Goal: Information Seeking & Learning: Learn about a topic

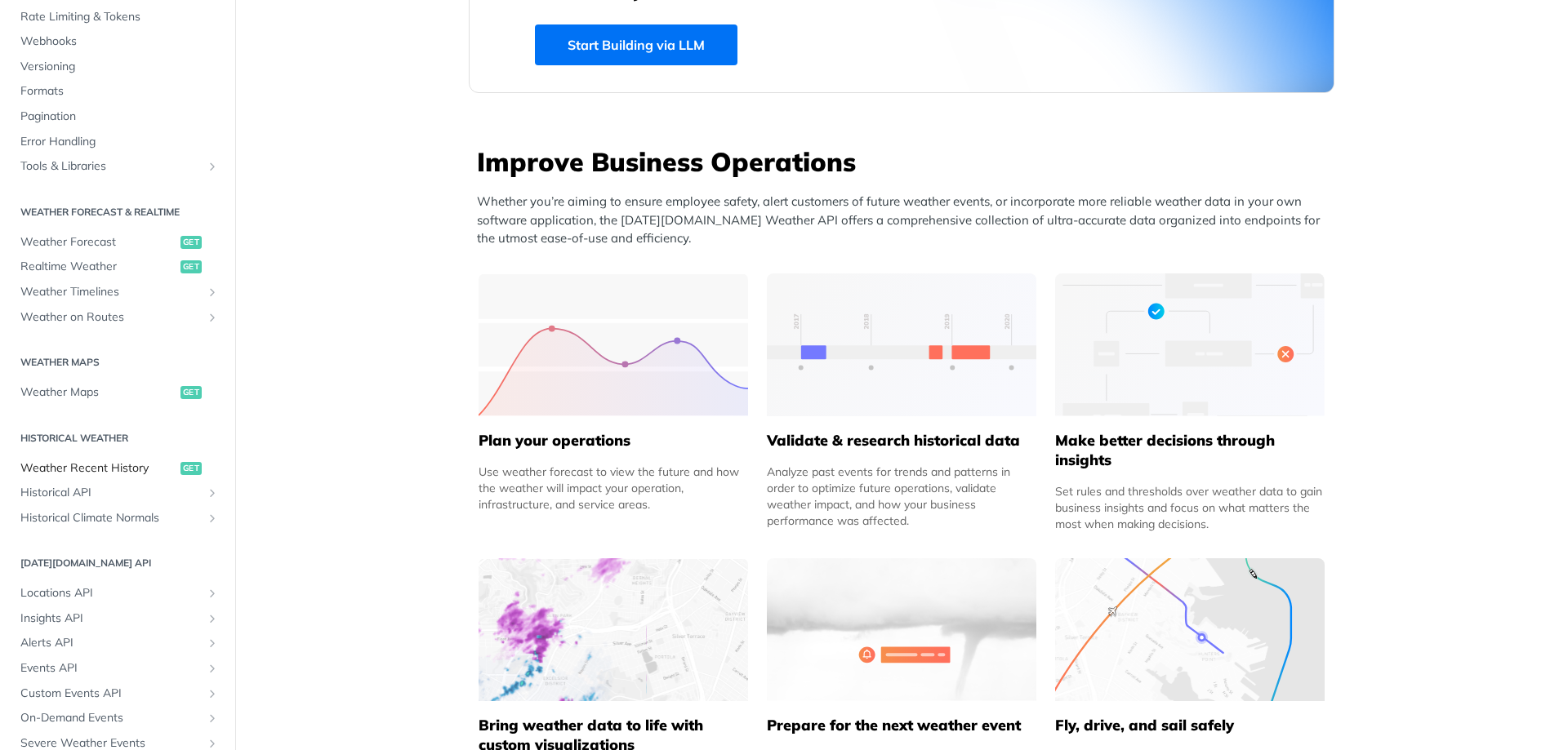
scroll to position [155, 0]
click at [101, 468] on span "Weather Recent History" at bounding box center [98, 474] width 156 height 17
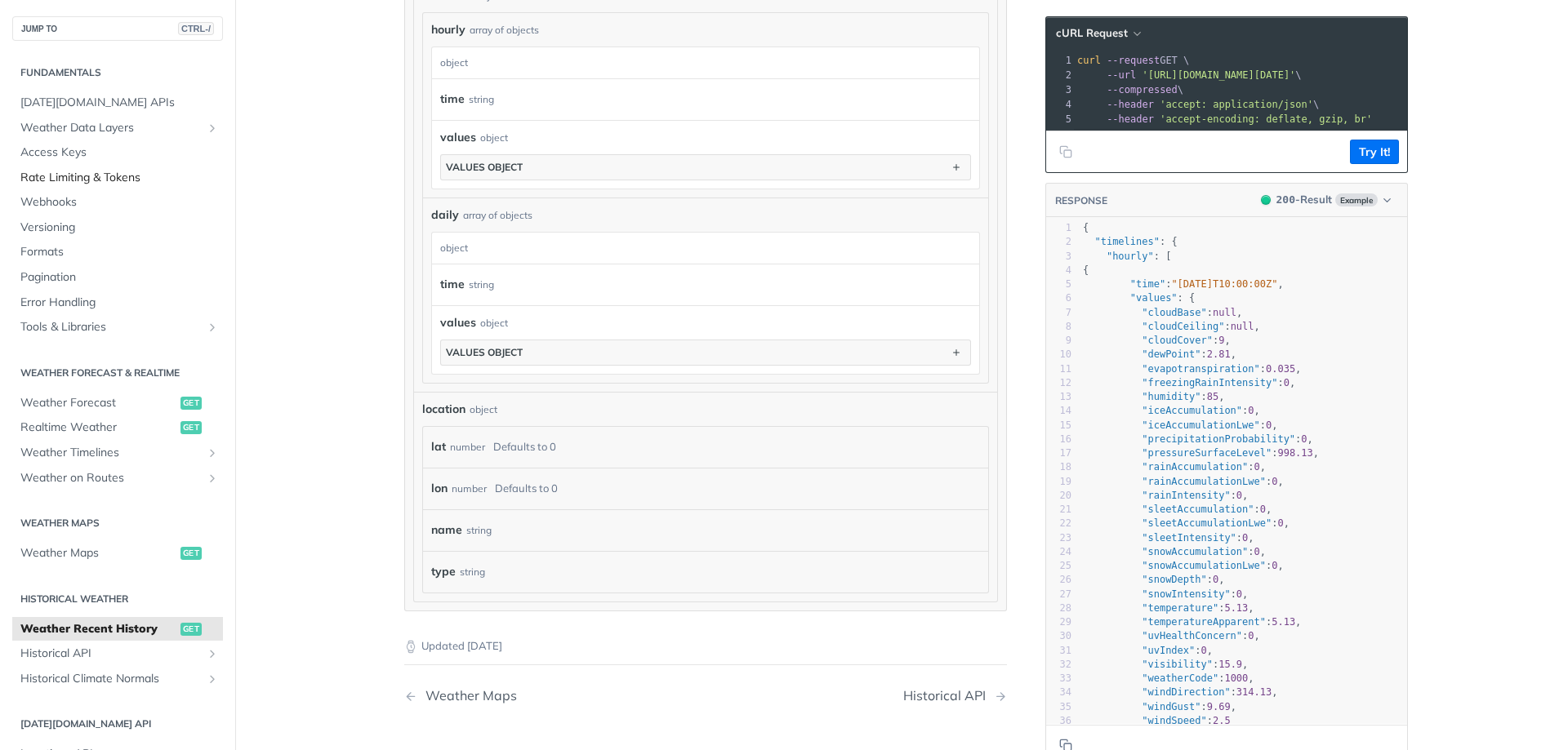
scroll to position [1003, 0]
click at [83, 102] on span "[DATE][DOMAIN_NAME] APIs" at bounding box center [119, 102] width 199 height 17
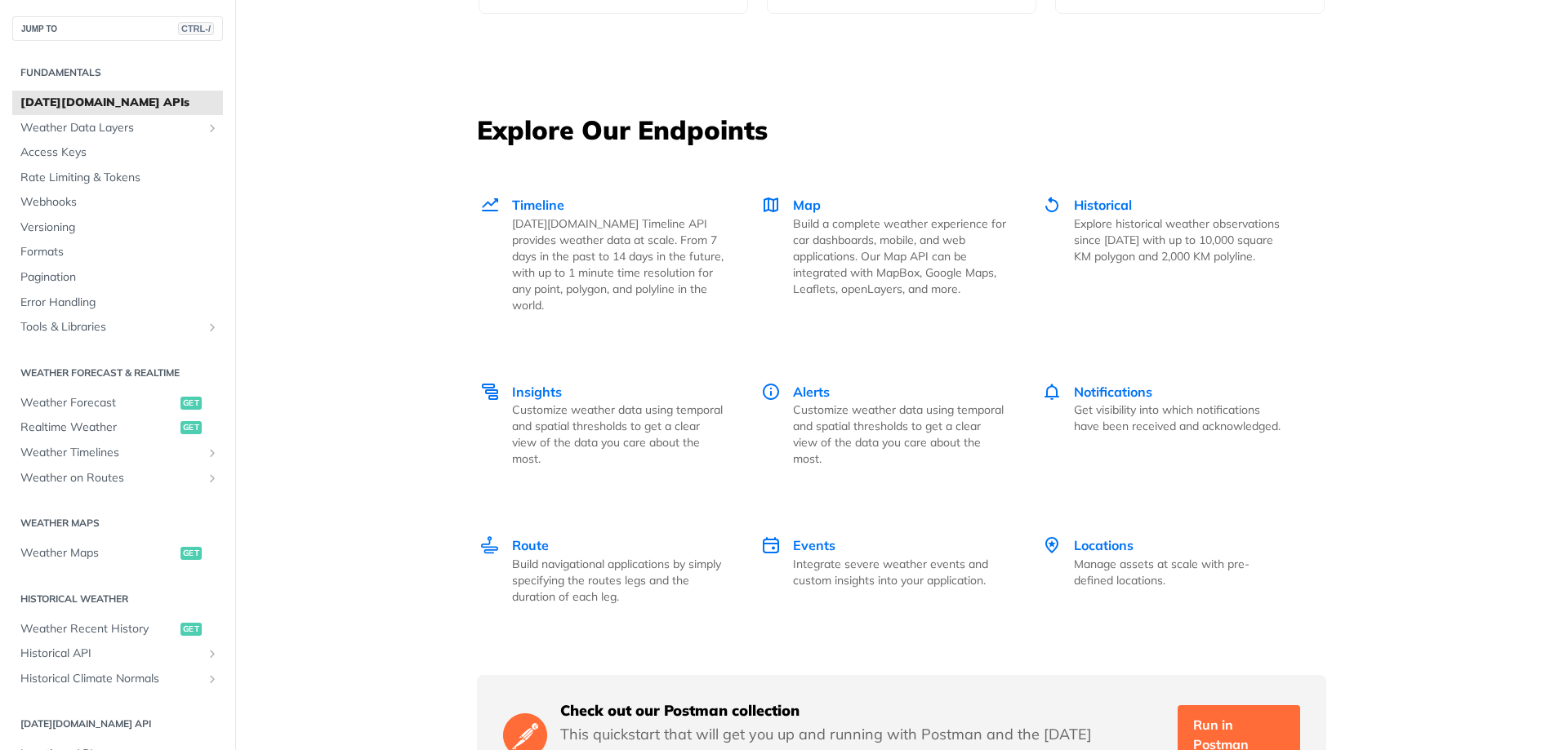
scroll to position [2233, 0]
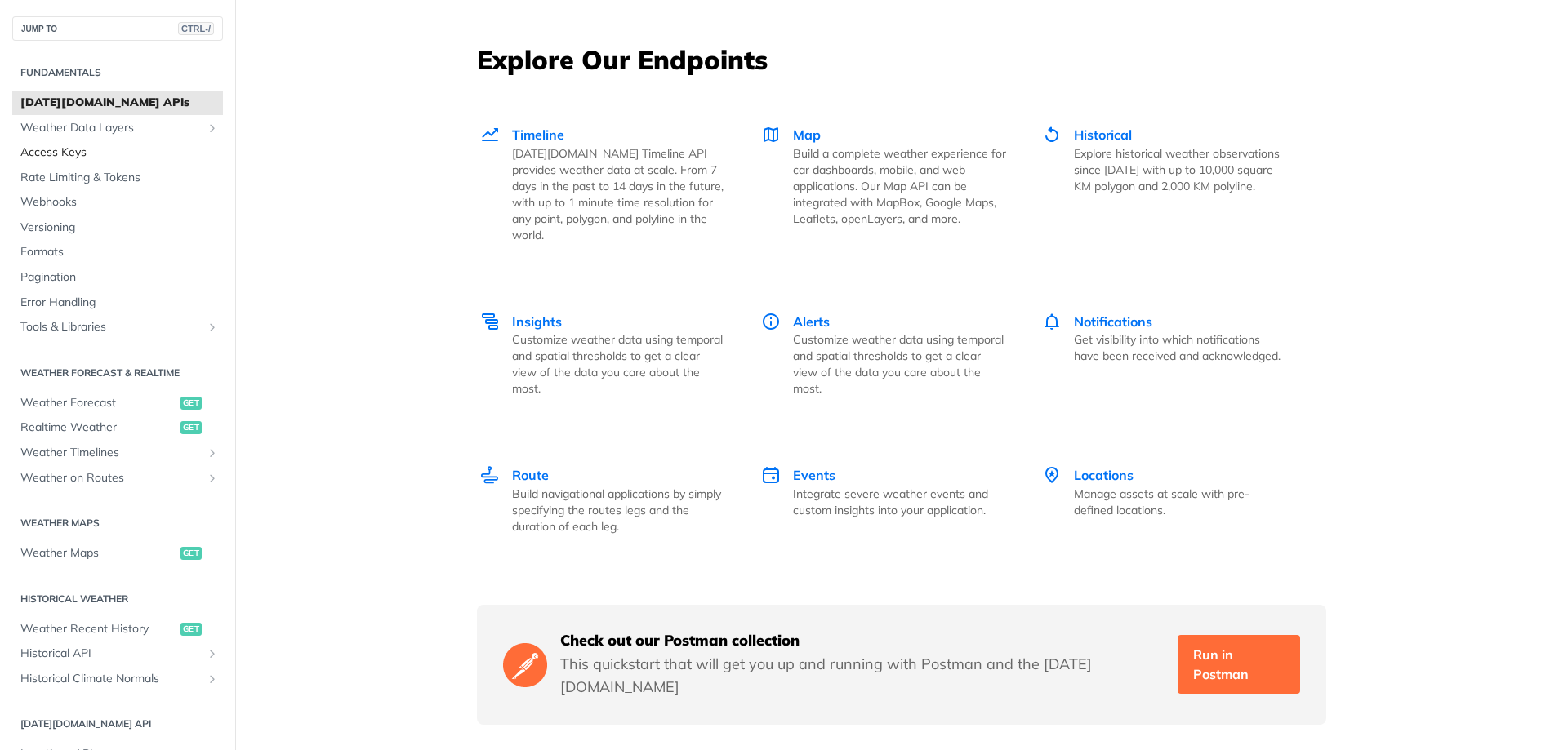
click at [79, 155] on span "Access Keys" at bounding box center [119, 152] width 199 height 17
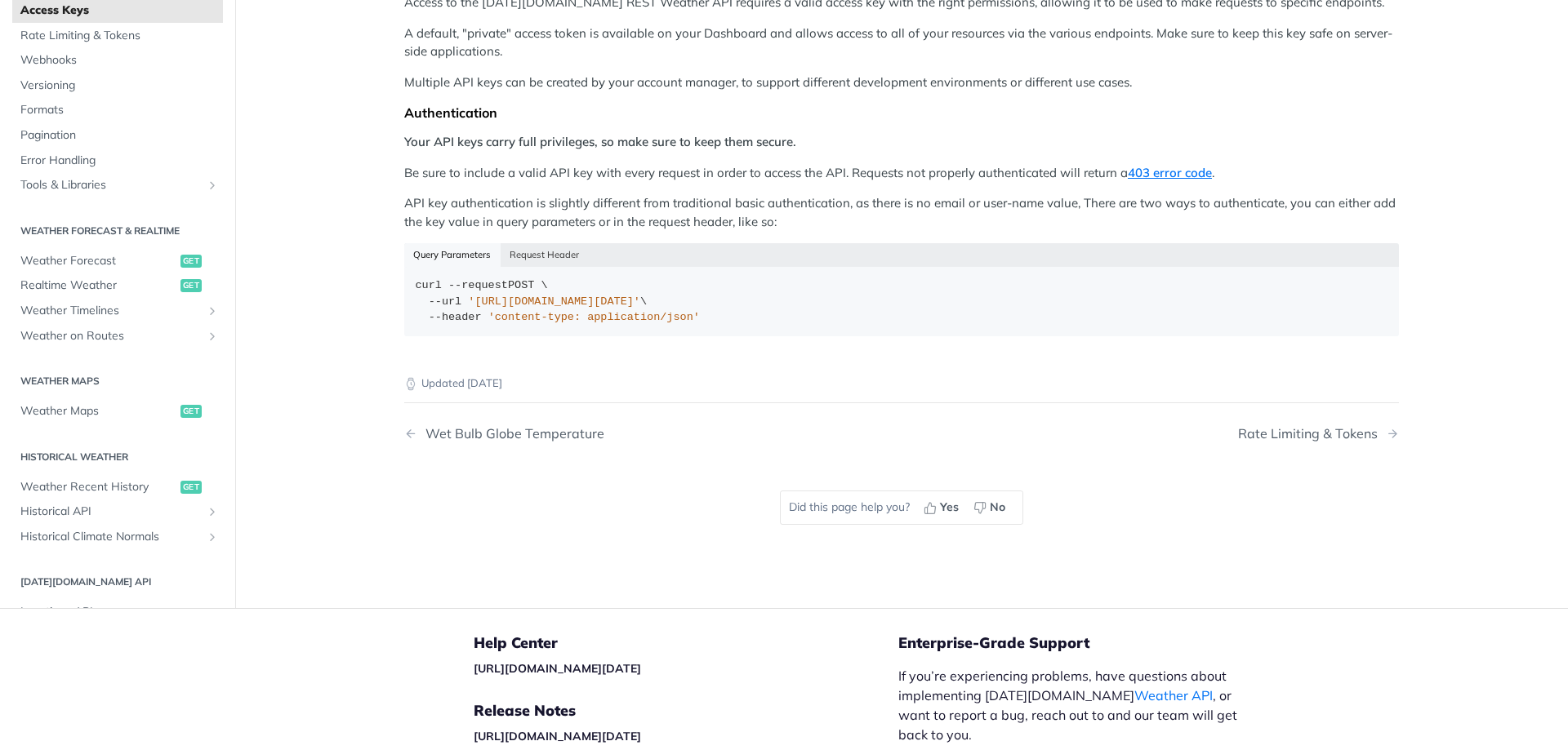
scroll to position [96, 0]
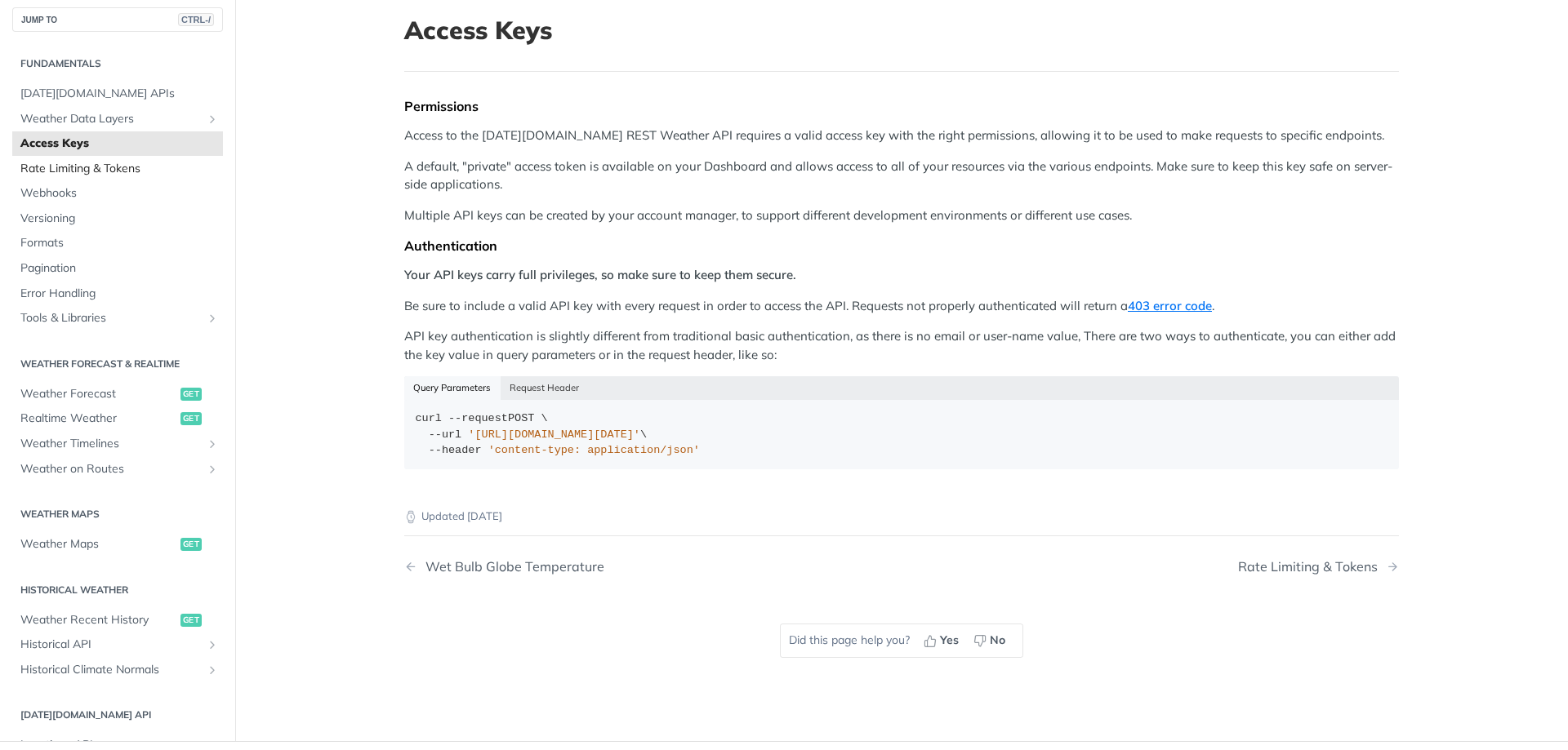
click at [101, 169] on span "Rate Limiting & Tokens" at bounding box center [119, 169] width 199 height 17
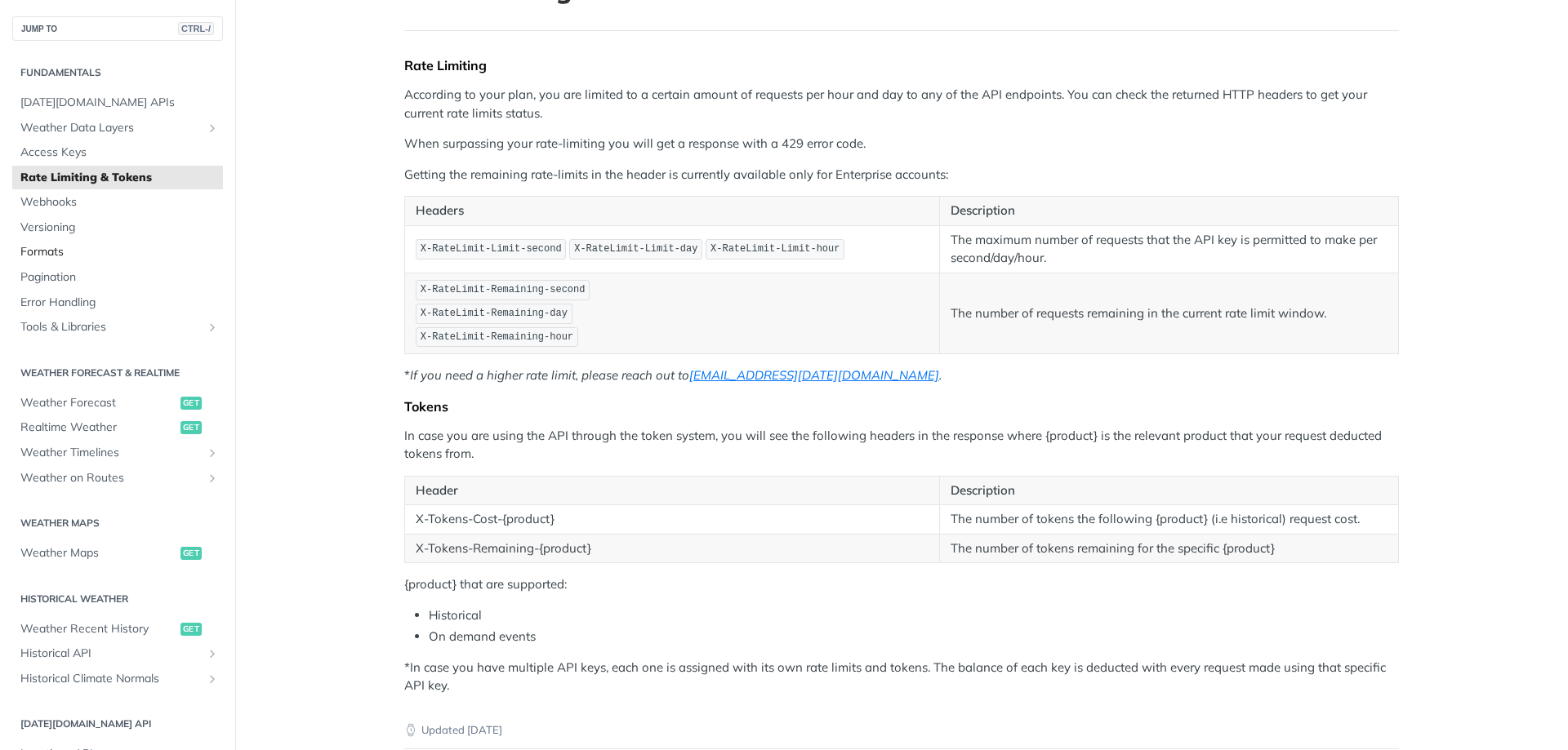
scroll to position [133, 0]
